Goal: Transaction & Acquisition: Book appointment/travel/reservation

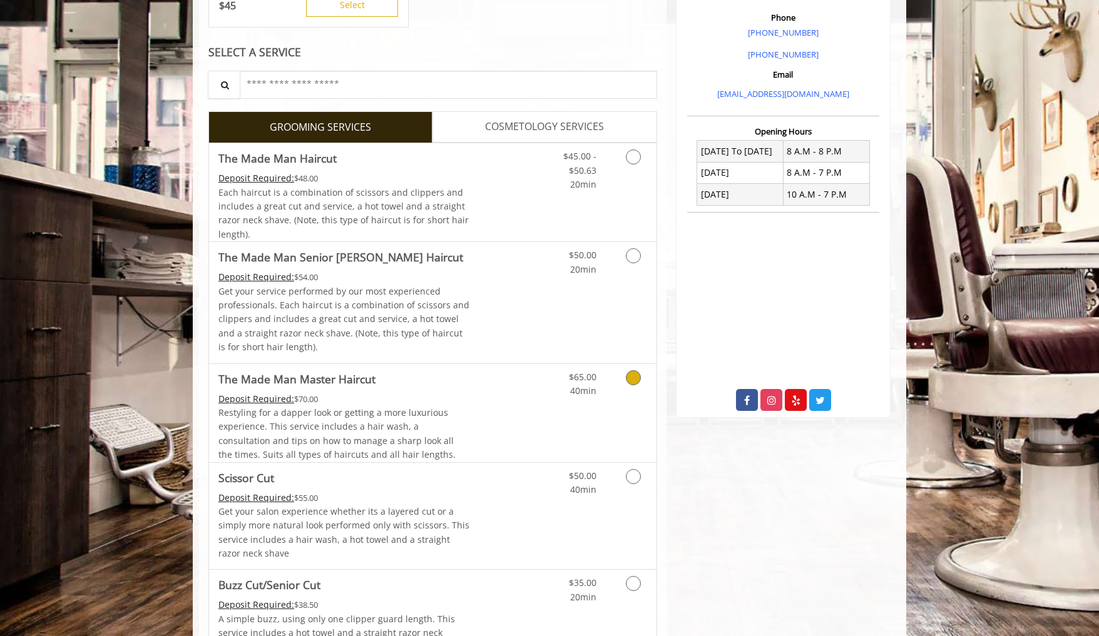
scroll to position [371, 0]
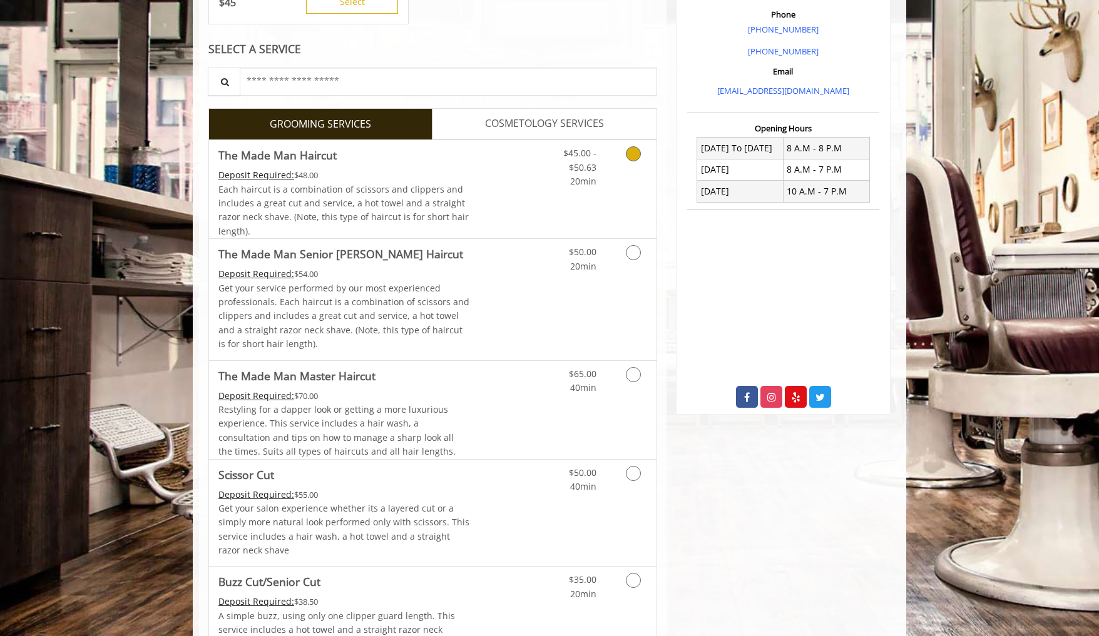
click at [264, 173] on Haircut "Deposit Required:" at bounding box center [256, 175] width 76 height 12
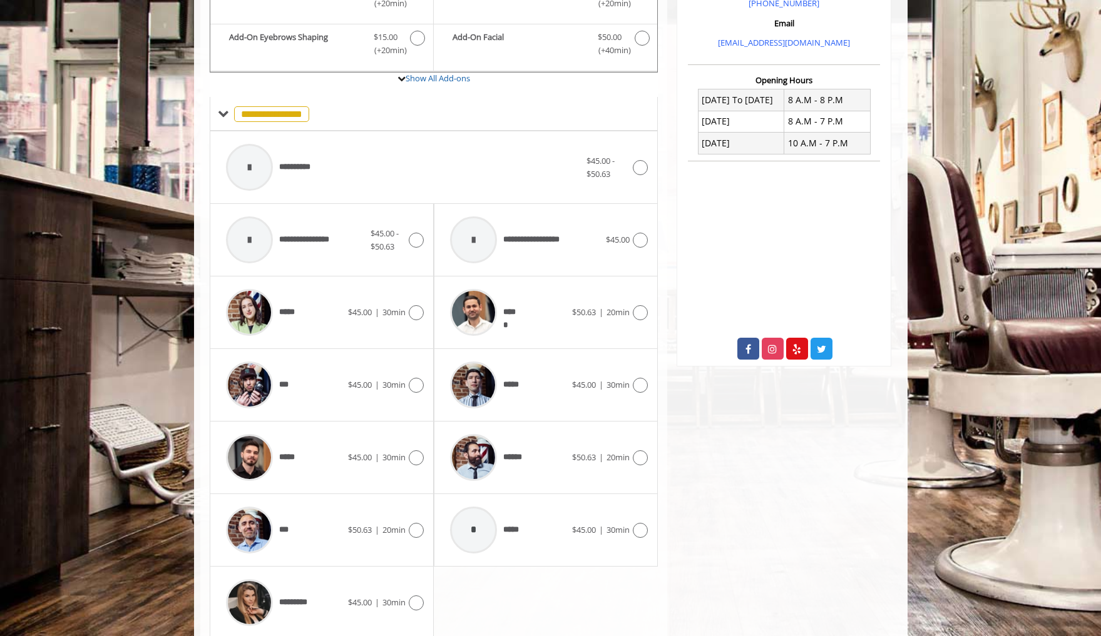
scroll to position [466, 0]
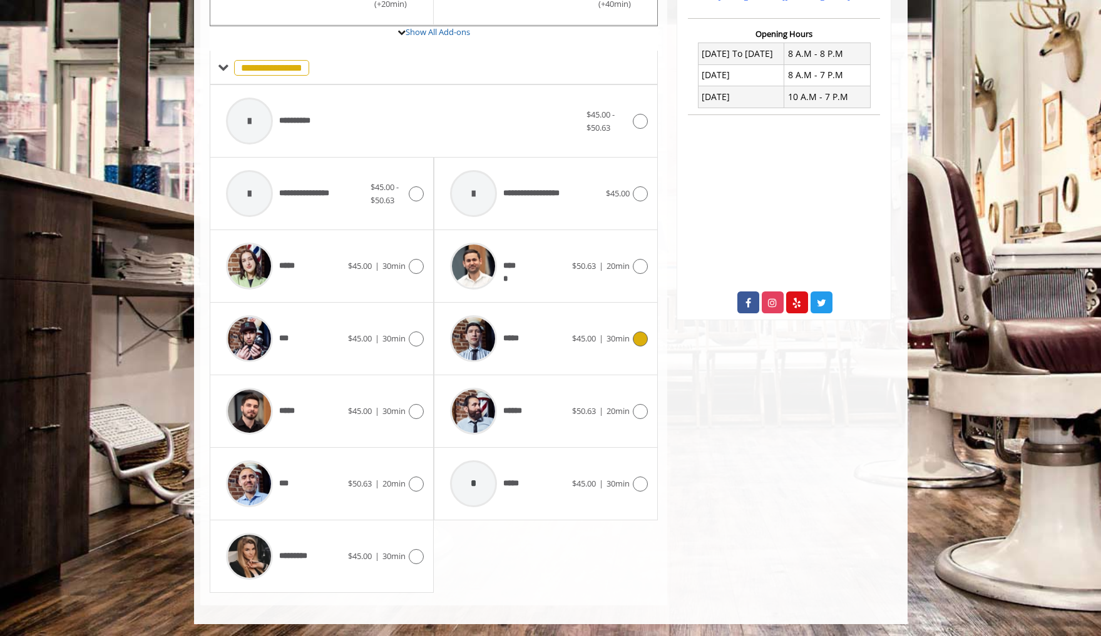
click at [449, 322] on div at bounding box center [473, 338] width 59 height 59
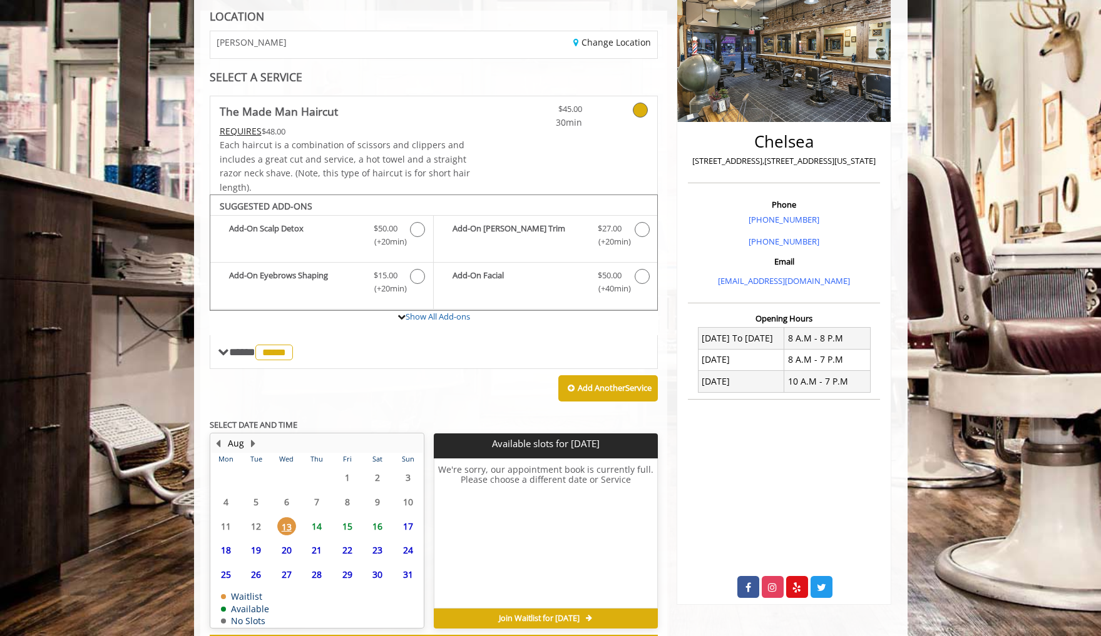
scroll to position [235, 0]
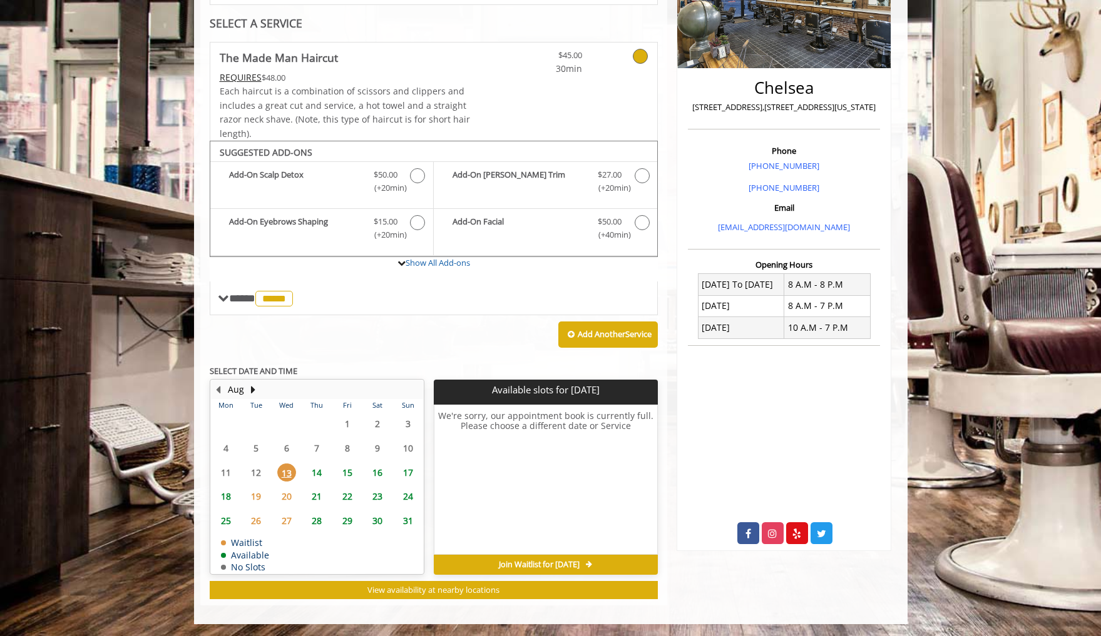
click at [231, 495] on span "18" at bounding box center [225, 496] width 19 height 18
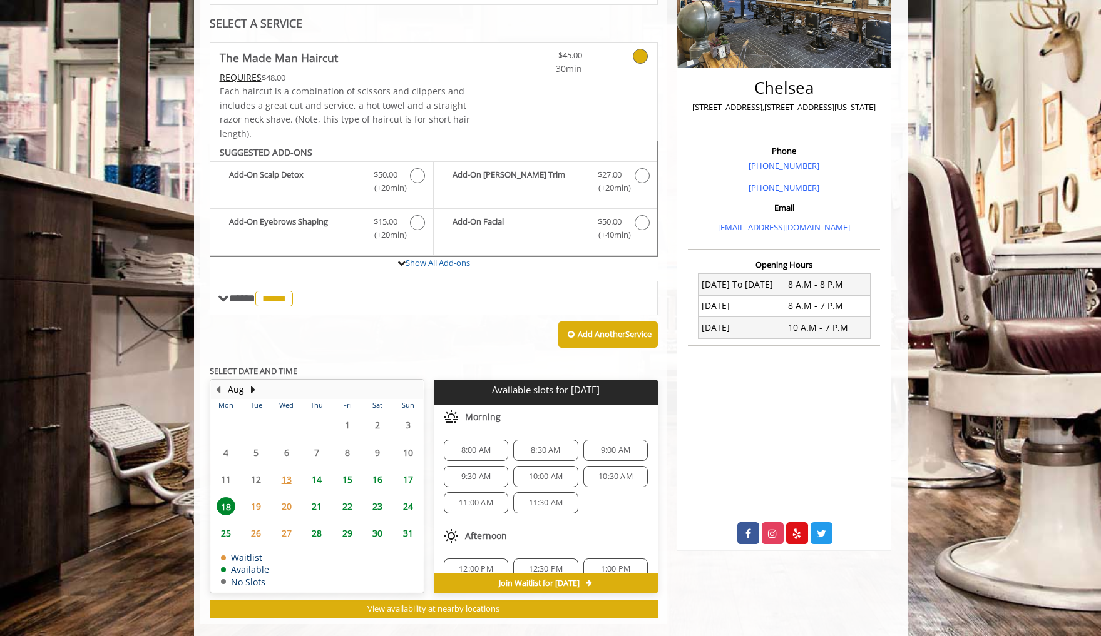
scroll to position [253, 0]
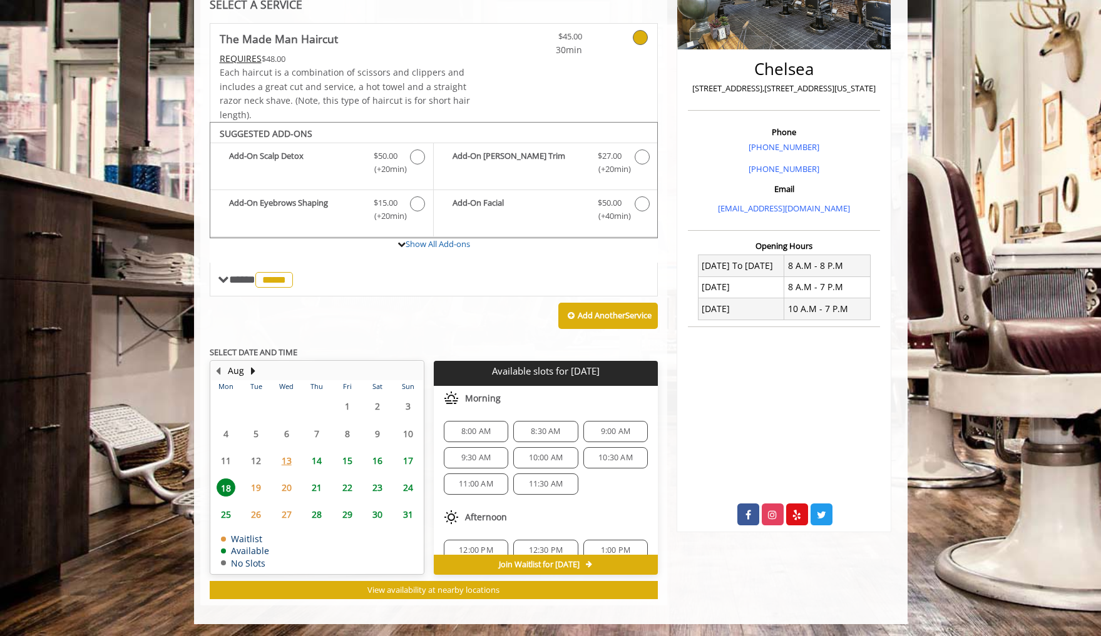
click at [253, 487] on span "19" at bounding box center [256, 488] width 19 height 18
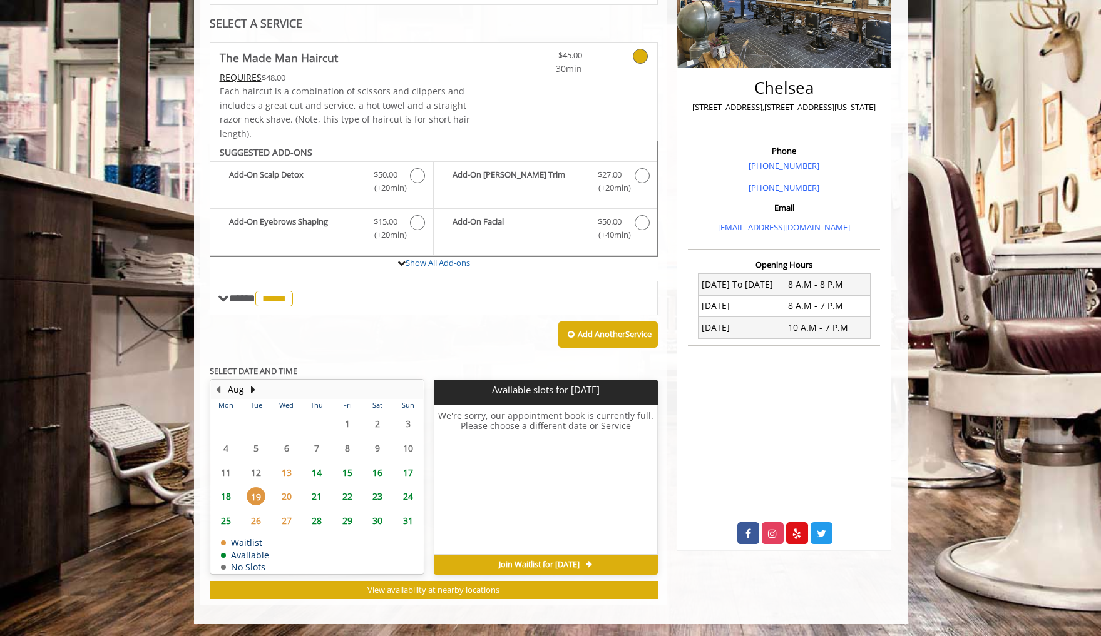
click at [228, 489] on span "18" at bounding box center [225, 496] width 19 height 18
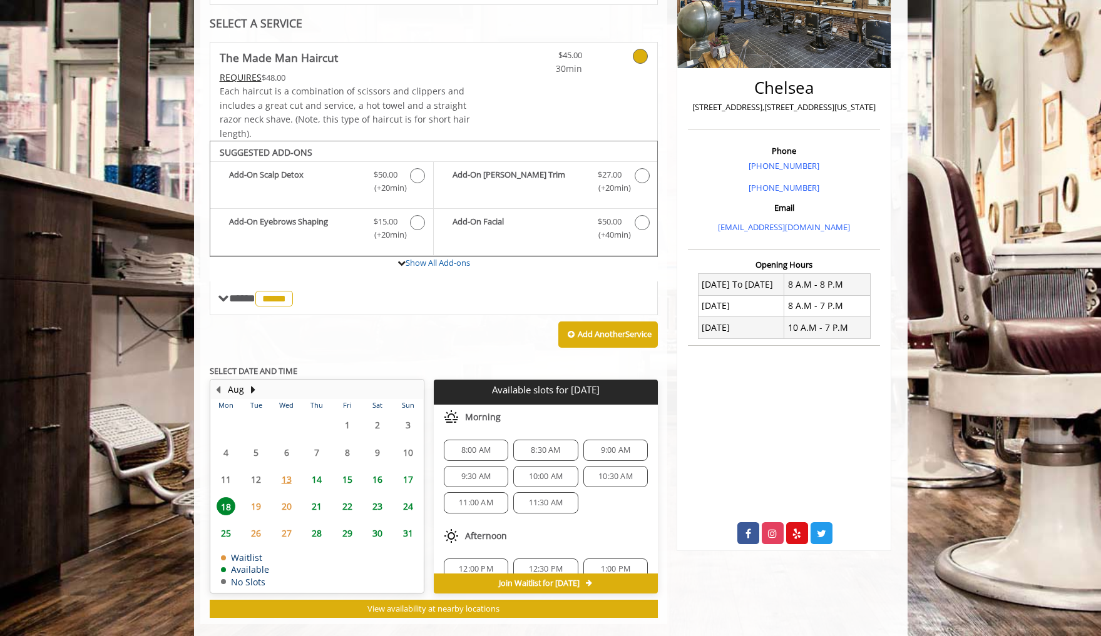
scroll to position [253, 0]
